Goal: Transaction & Acquisition: Purchase product/service

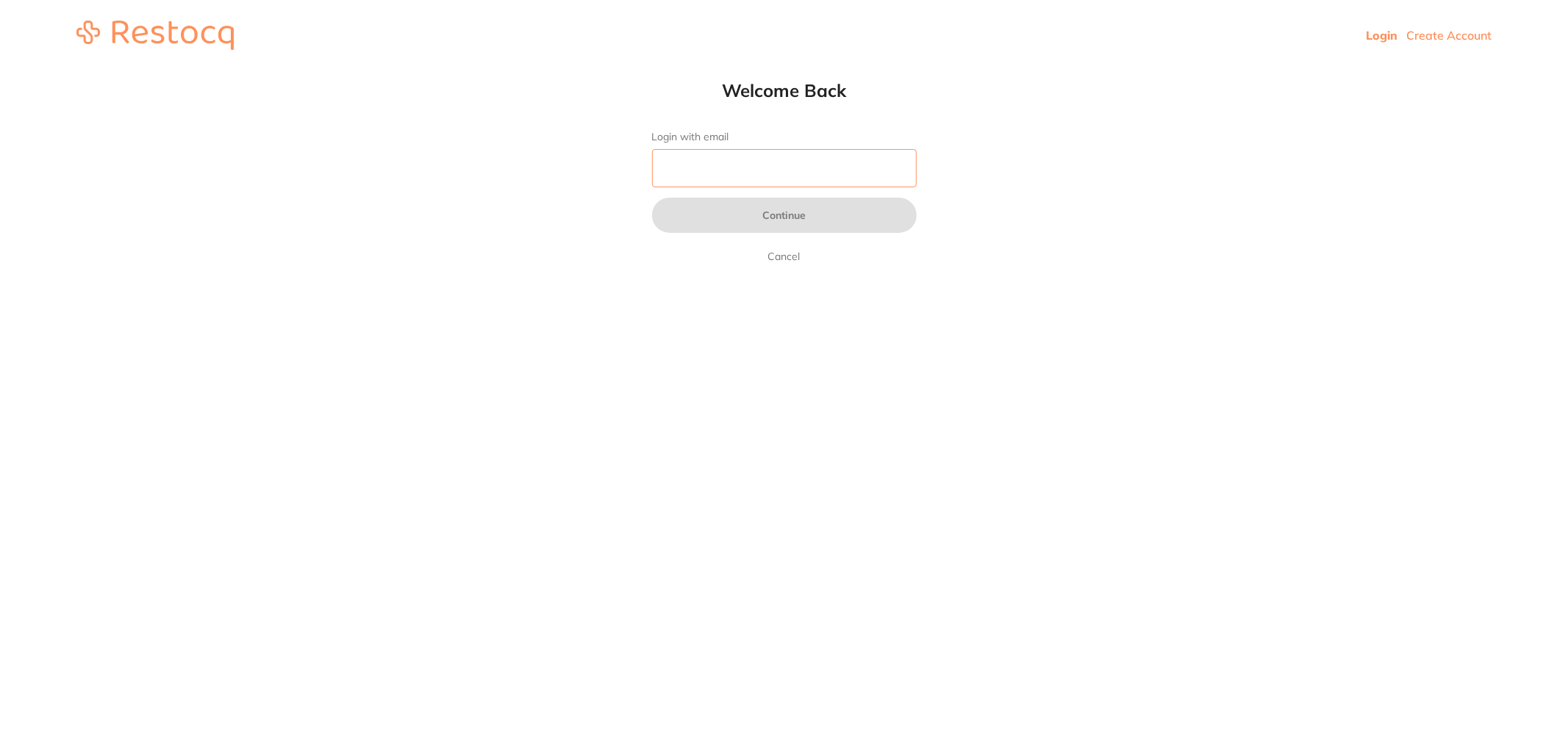
click at [780, 162] on input "Login with email" at bounding box center [784, 168] width 264 height 38
type input "[EMAIL_ADDRESS][DOMAIN_NAME]"
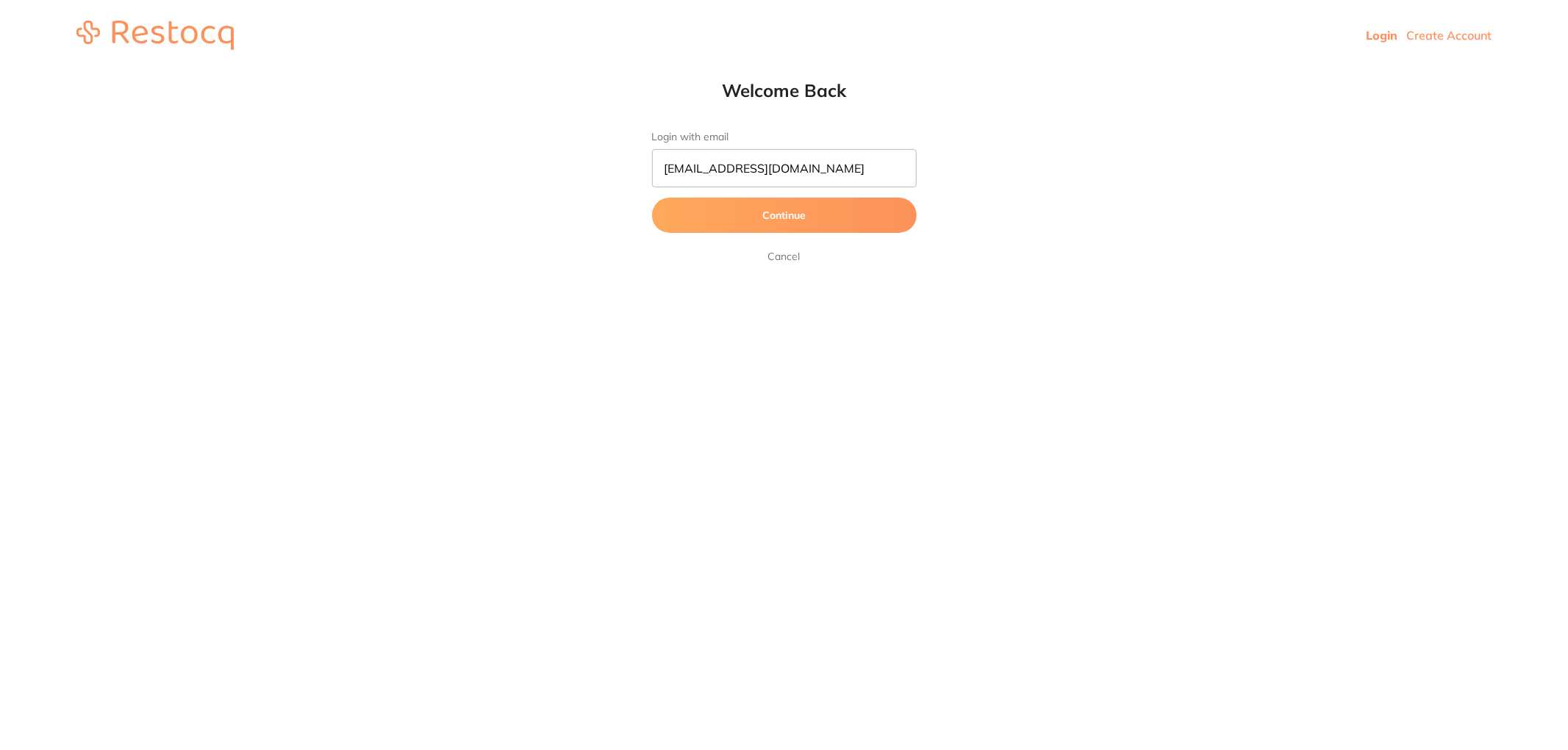
click at [807, 213] on button "Continue" at bounding box center [784, 215] width 264 height 35
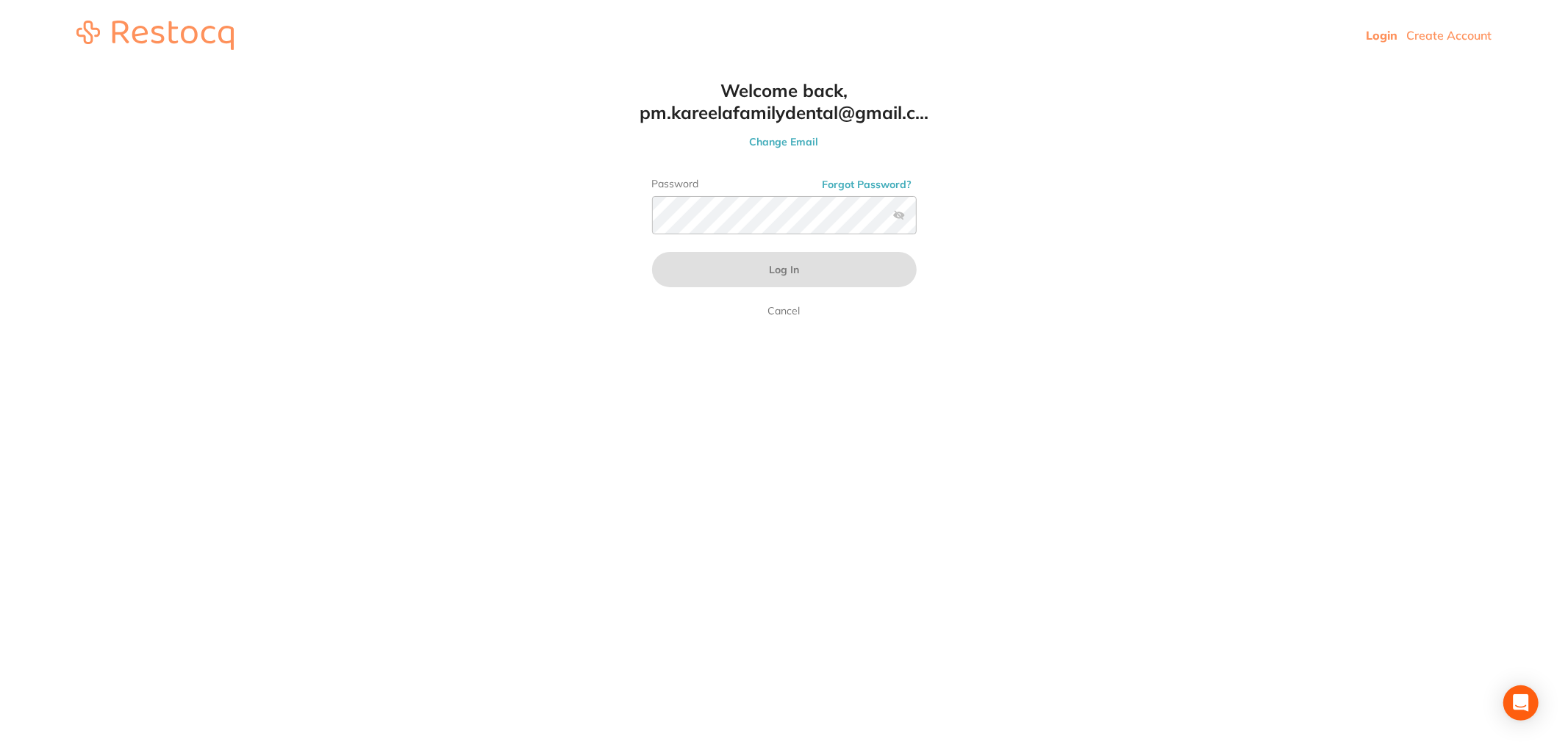
click at [707, 241] on div "Password Forgot Password?" at bounding box center [784, 212] width 264 height 68
click at [652, 252] on button "Log In" at bounding box center [784, 269] width 264 height 35
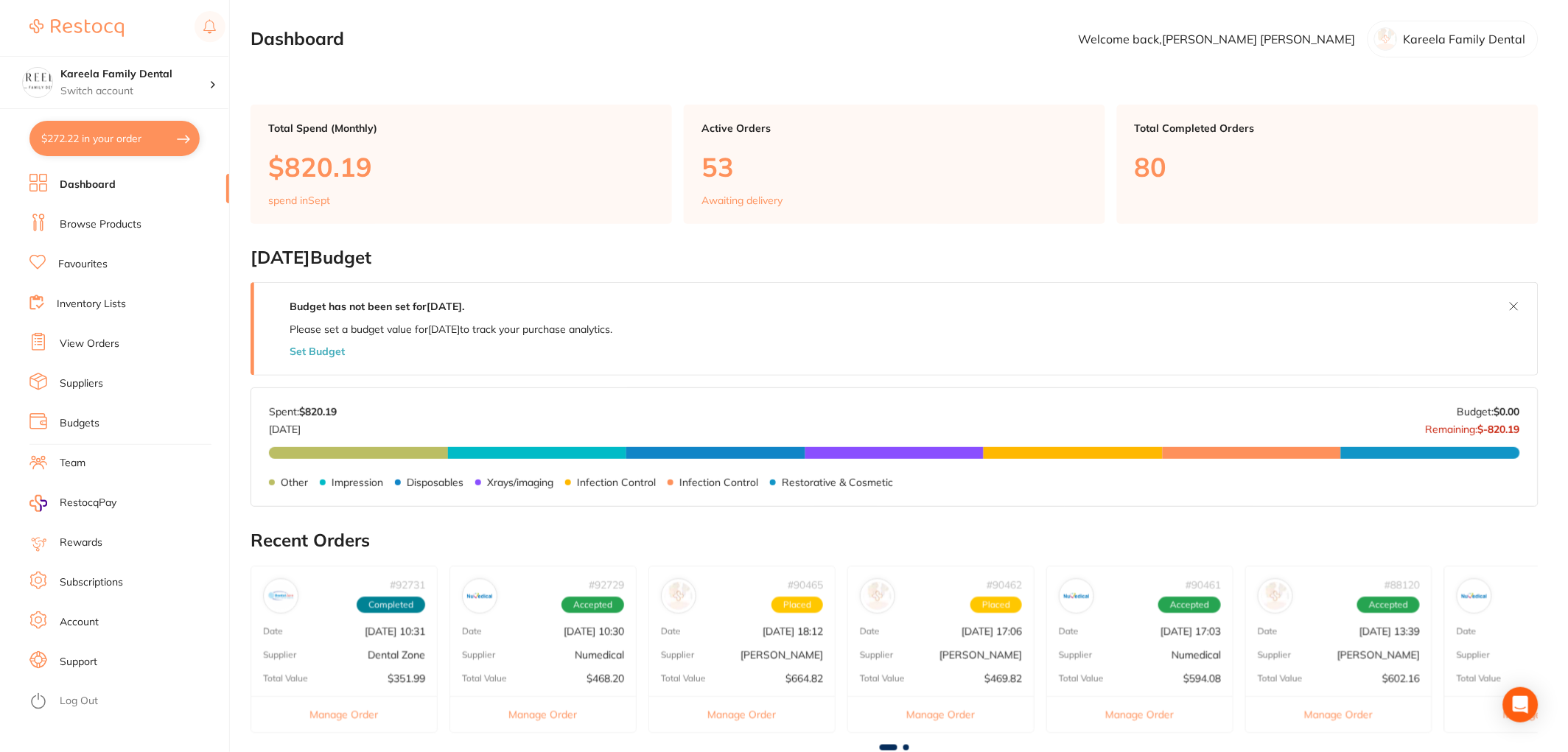
click at [116, 179] on li "Dashboard" at bounding box center [129, 184] width 199 height 22
click at [135, 222] on link "Browse Products" at bounding box center [101, 225] width 82 height 15
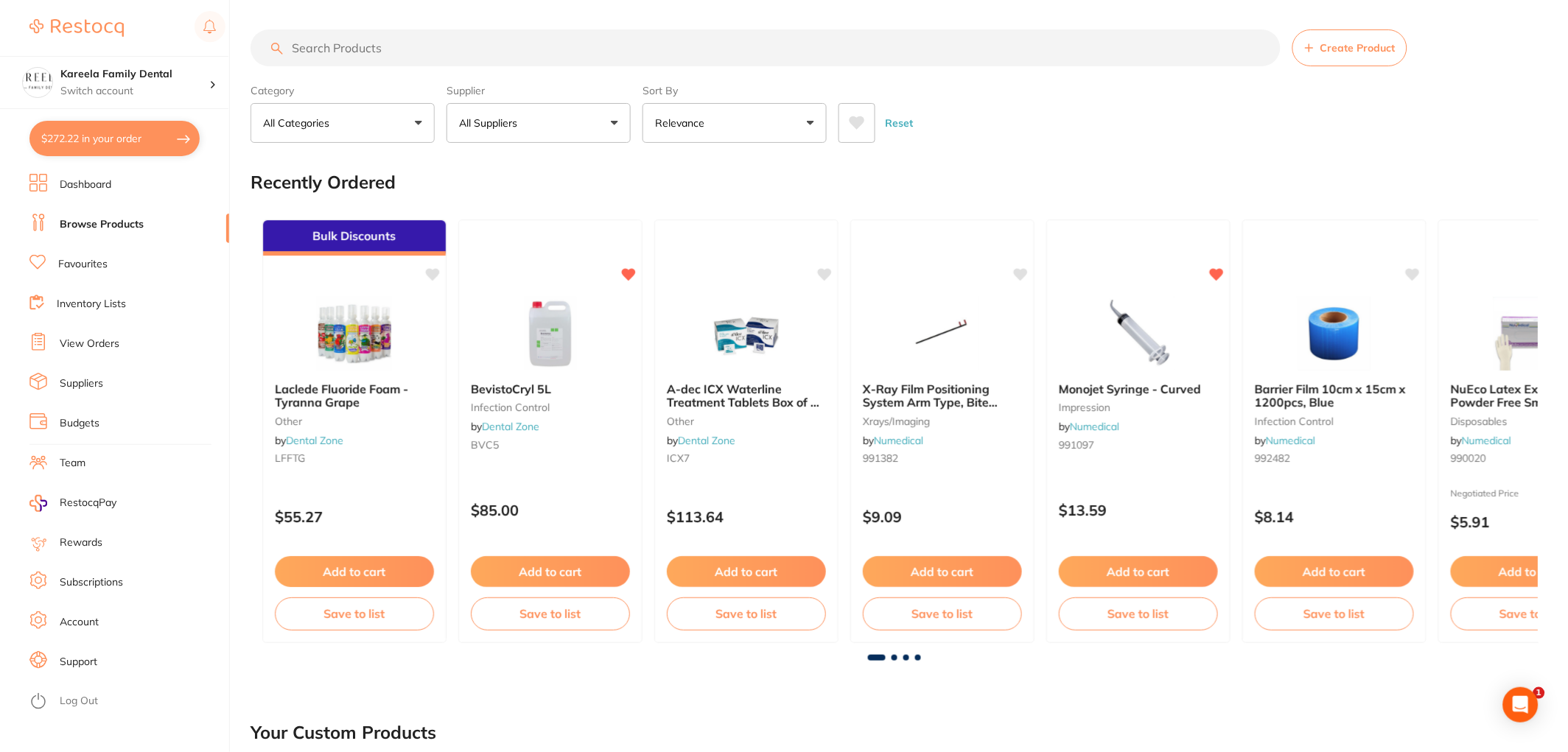
click at [607, 128] on button "All Suppliers" at bounding box center [538, 123] width 184 height 40
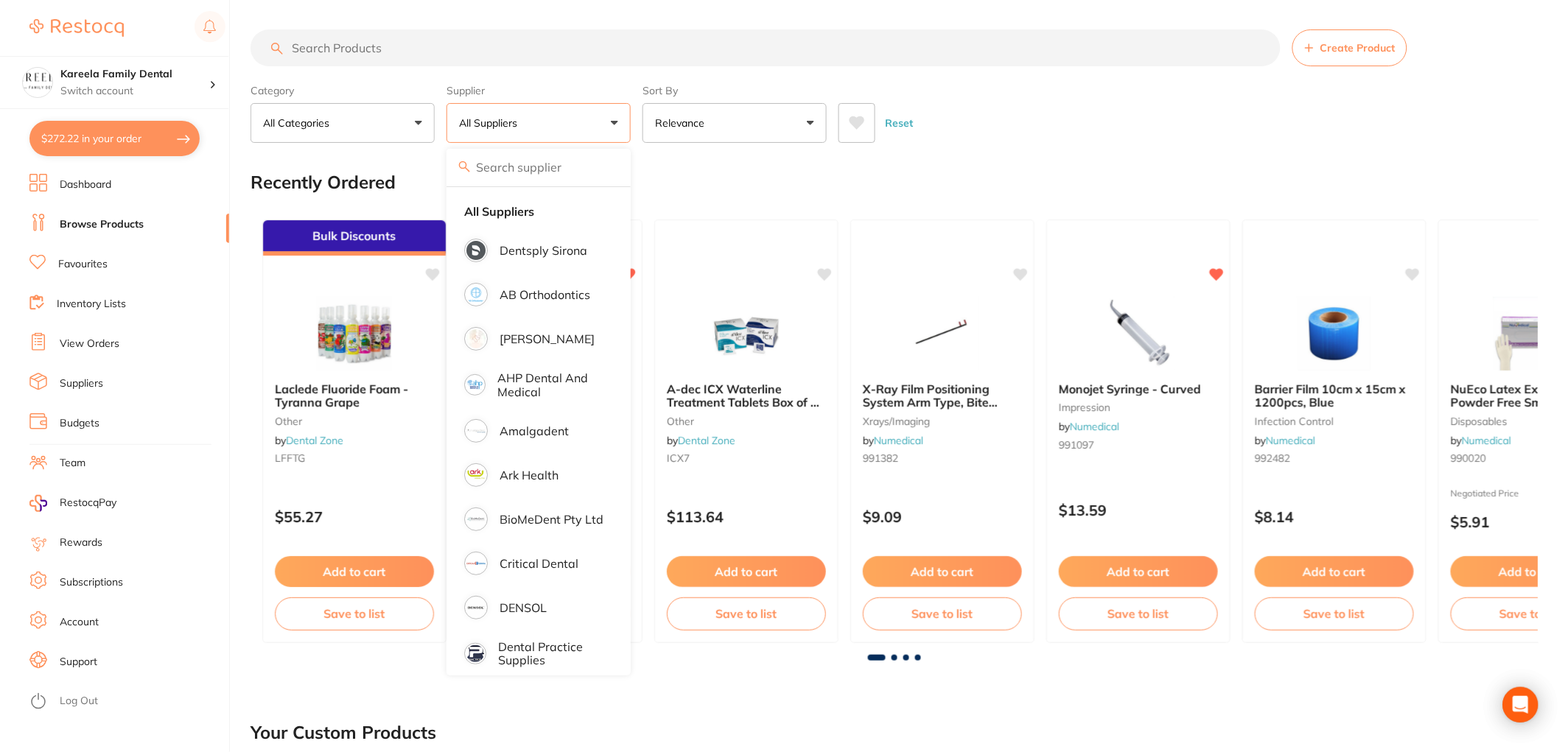
click at [595, 107] on button "All Suppliers" at bounding box center [538, 123] width 184 height 40
click at [567, 334] on p "[PERSON_NAME]" at bounding box center [547, 339] width 95 height 13
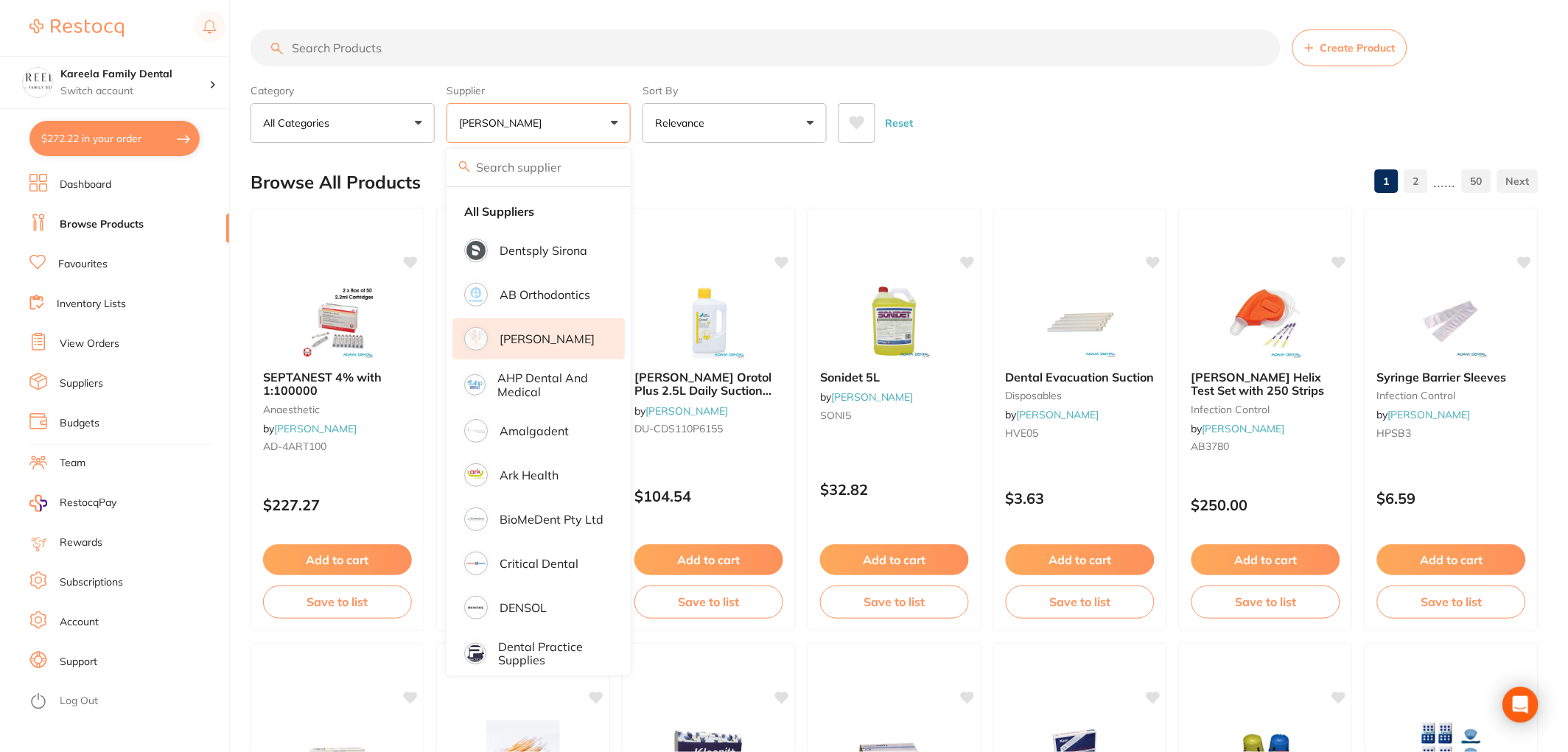
click at [849, 113] on button at bounding box center [857, 123] width 37 height 40
